Goal: Information Seeking & Learning: Learn about a topic

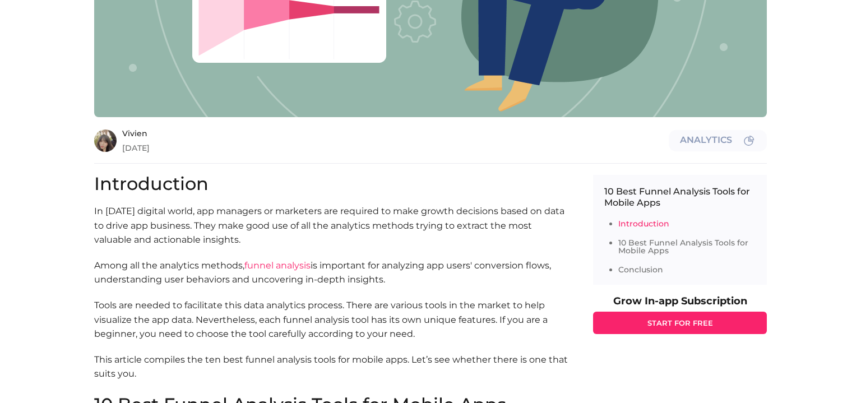
scroll to position [476, 0]
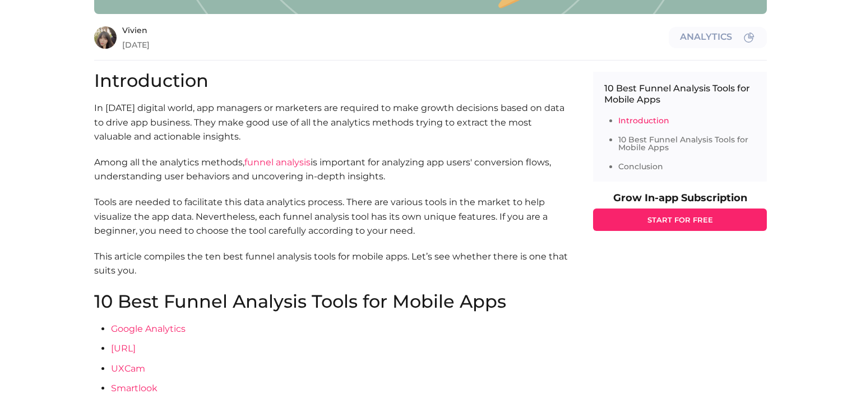
drag, startPoint x: 444, startPoint y: 123, endPoint x: 444, endPoint y: 113, distance: 10.1
click at [444, 119] on p "In [DATE] digital world, app managers or marketers are required to make growth …" at bounding box center [332, 122] width 476 height 43
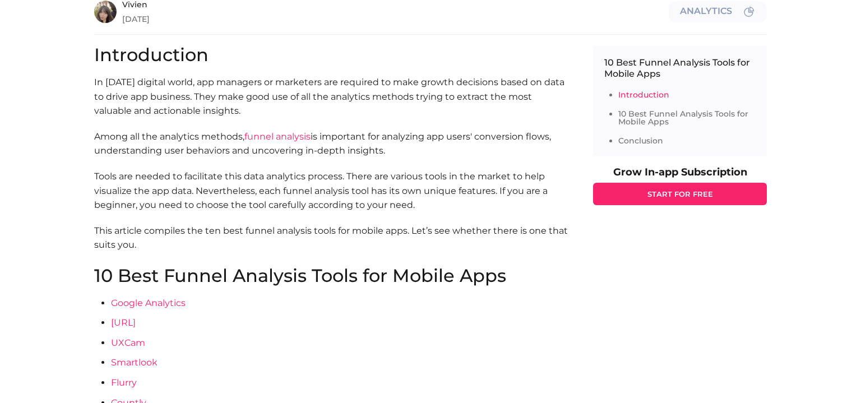
scroll to position [692, 0]
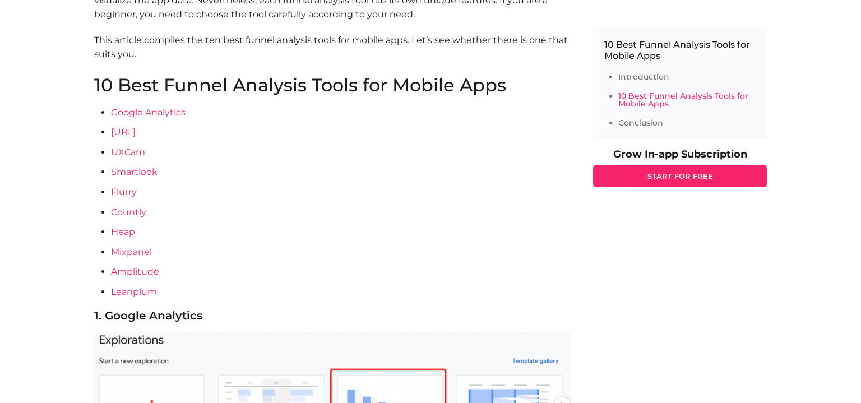
click at [175, 134] on li "[URL]" at bounding box center [340, 132] width 459 height 15
click at [175, 155] on li "UXCam" at bounding box center [340, 152] width 459 height 15
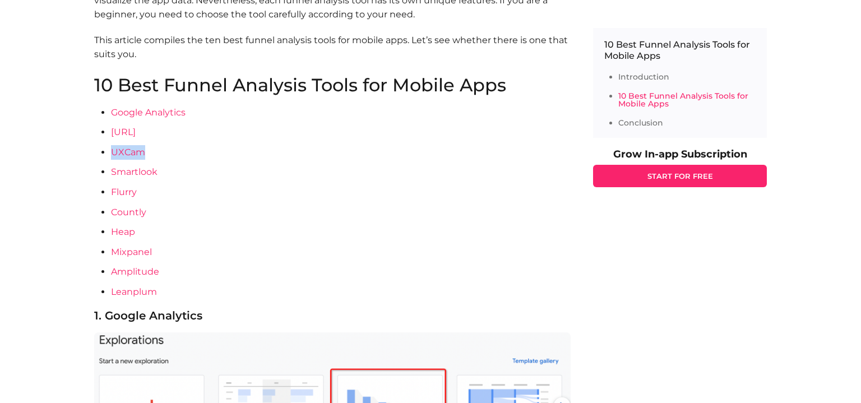
click at [175, 155] on li "UXCam" at bounding box center [340, 152] width 459 height 15
click at [175, 167] on li "Smartlook" at bounding box center [340, 172] width 459 height 15
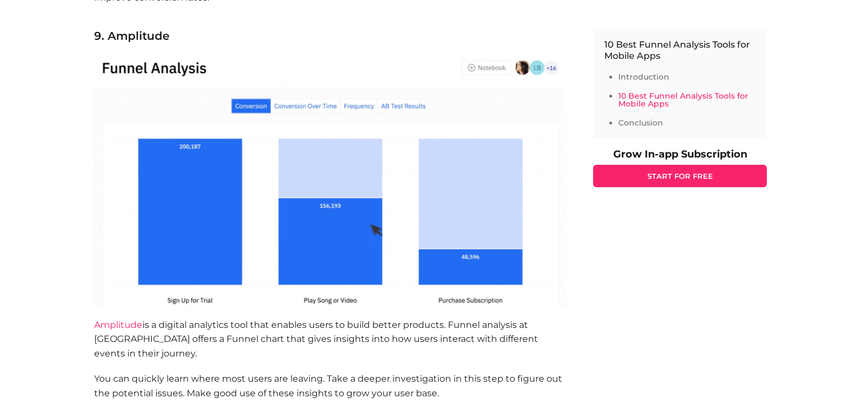
scroll to position [4633, 0]
